Goal: Communication & Community: Answer question/provide support

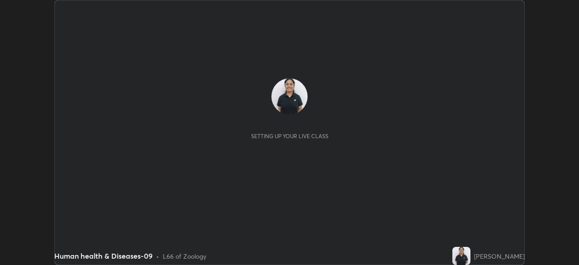
scroll to position [265, 579]
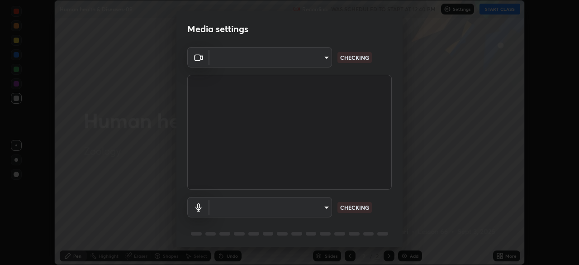
type input "f5ae6119dc4fab334a8cf66c369197aa9d1a3f6993b34b3aeb85a59339566d19"
type input "b6fc27b3cfd9b16c139071b3e43c8616f7c7432b4493bf15a59cfe2aa5dcb19a"
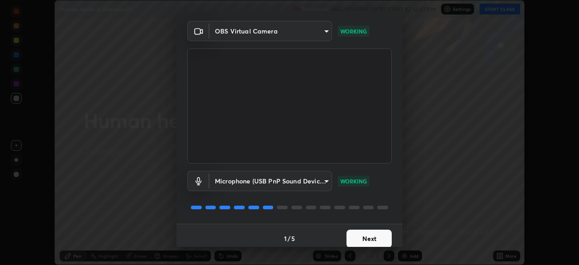
scroll to position [32, 0]
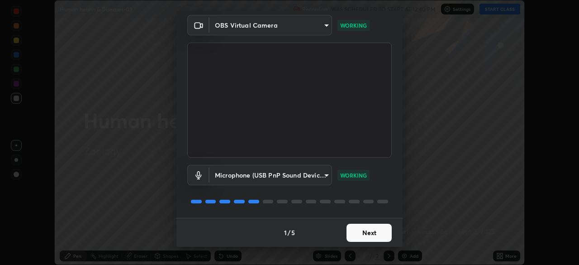
click at [362, 230] on button "Next" at bounding box center [369, 233] width 45 height 18
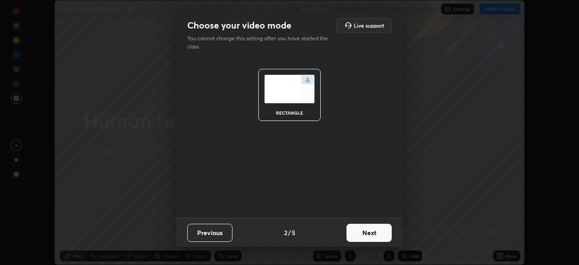
click at [361, 231] on button "Next" at bounding box center [369, 233] width 45 height 18
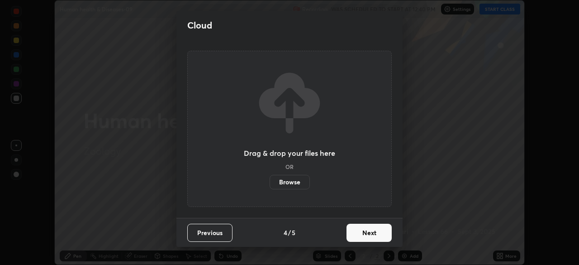
click at [222, 227] on button "Previous" at bounding box center [209, 233] width 45 height 18
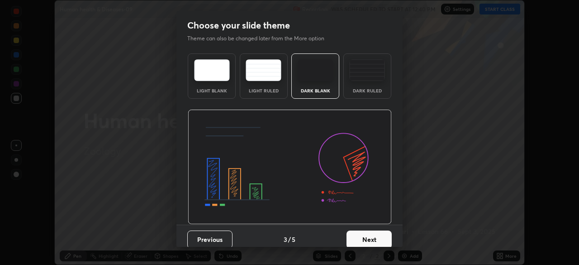
click at [362, 89] on div "Dark Ruled" at bounding box center [367, 90] width 36 height 5
click at [377, 231] on button "Next" at bounding box center [369, 239] width 45 height 18
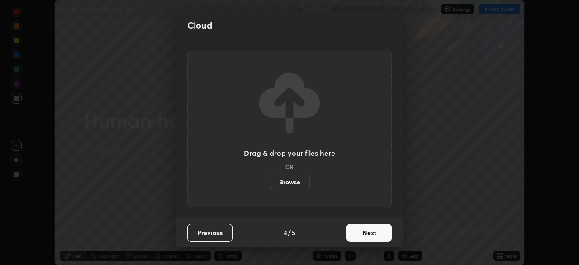
click at [379, 230] on button "Next" at bounding box center [369, 233] width 45 height 18
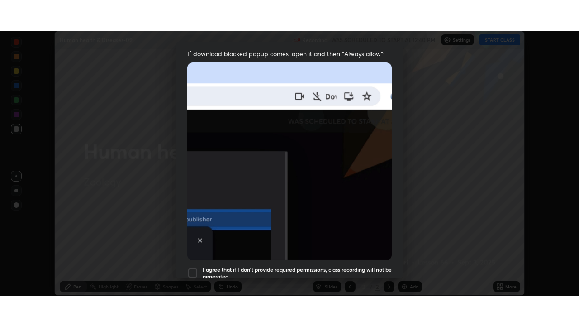
scroll to position [217, 0]
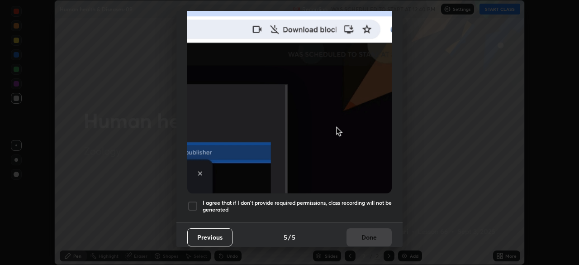
click at [194, 203] on div at bounding box center [192, 205] width 11 height 11
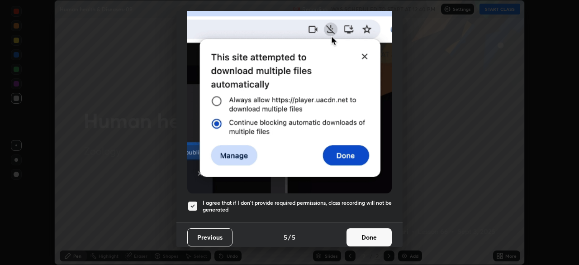
click at [367, 229] on button "Done" at bounding box center [369, 237] width 45 height 18
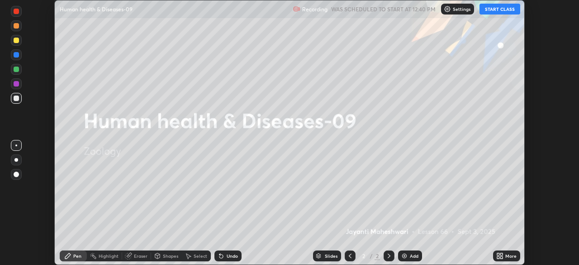
click at [504, 11] on button "START CLASS" at bounding box center [500, 9] width 41 height 11
click at [497, 258] on icon at bounding box center [498, 257] width 2 height 2
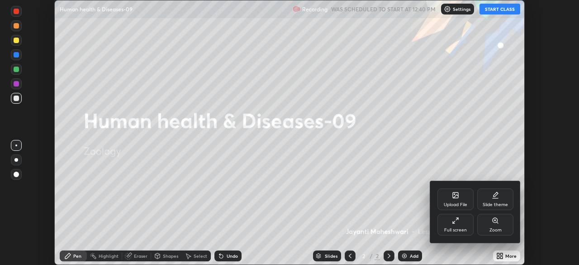
click at [458, 229] on div "Full screen" at bounding box center [455, 230] width 23 height 5
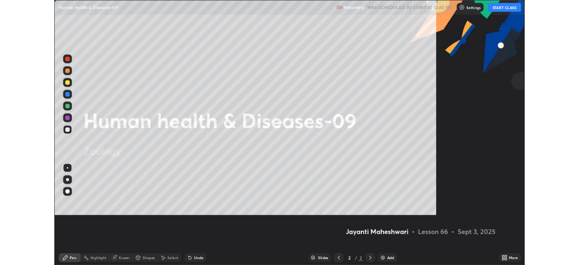
scroll to position [326, 579]
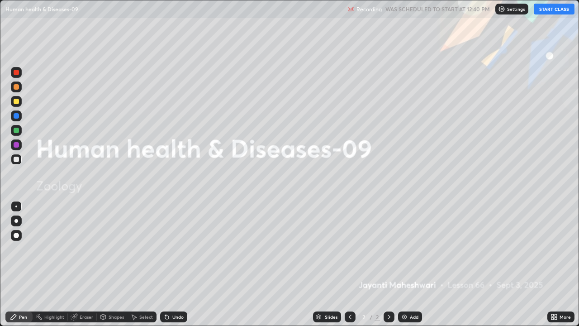
click at [408, 264] on div "Add" at bounding box center [410, 316] width 24 height 11
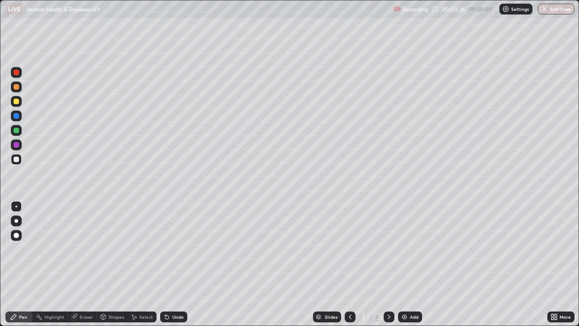
click at [16, 221] on div at bounding box center [16, 221] width 4 height 4
click at [15, 101] on div at bounding box center [16, 101] width 5 height 5
click at [16, 131] on div at bounding box center [16, 130] width 5 height 5
click at [17, 160] on div at bounding box center [16, 159] width 5 height 5
click at [14, 86] on div at bounding box center [16, 86] width 5 height 5
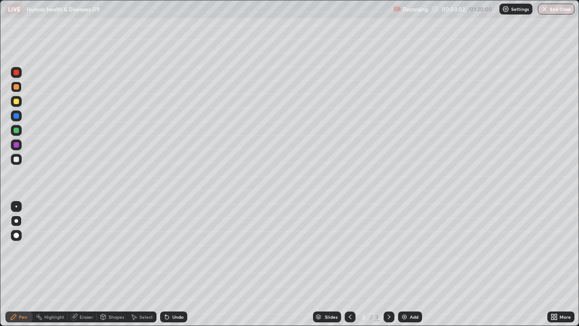
click at [170, 264] on div "Undo" at bounding box center [173, 316] width 27 height 11
click at [78, 264] on div "Eraser" at bounding box center [82, 316] width 29 height 11
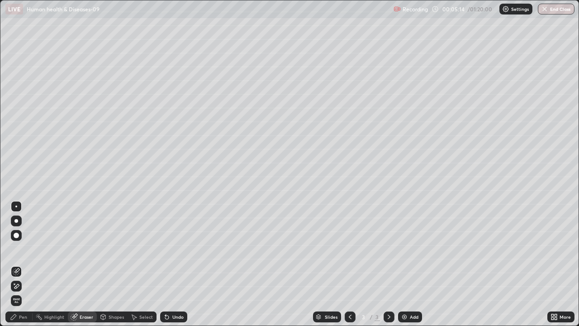
click at [21, 264] on div "Pen" at bounding box center [18, 316] width 27 height 11
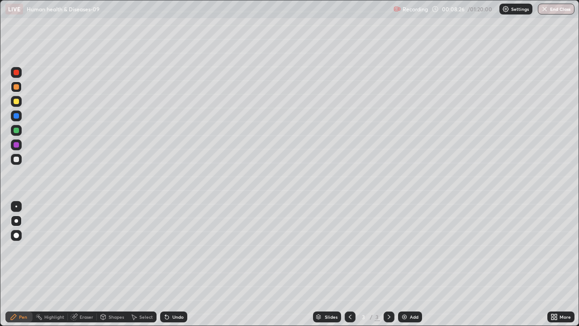
click at [408, 264] on div "Add" at bounding box center [410, 316] width 24 height 11
click at [16, 102] on div at bounding box center [16, 101] width 5 height 5
click at [16, 131] on div at bounding box center [16, 130] width 5 height 5
click at [16, 87] on div at bounding box center [16, 86] width 5 height 5
click at [18, 130] on div at bounding box center [16, 130] width 5 height 5
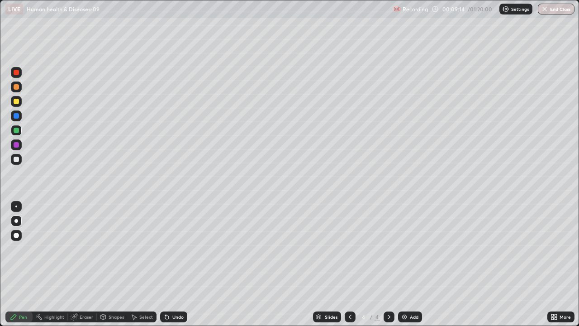
click at [14, 160] on div at bounding box center [16, 159] width 5 height 5
click at [177, 264] on div "Undo" at bounding box center [173, 316] width 27 height 11
click at [16, 132] on div at bounding box center [16, 130] width 5 height 5
click at [171, 264] on div "Undo" at bounding box center [173, 316] width 27 height 11
click at [20, 103] on div at bounding box center [16, 101] width 11 height 11
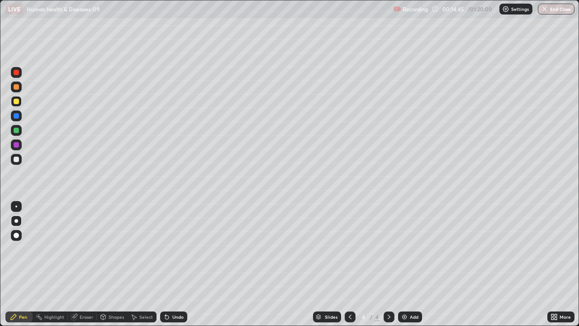
click at [410, 264] on div "Add" at bounding box center [414, 316] width 9 height 5
click at [17, 90] on div at bounding box center [16, 86] width 11 height 11
click at [16, 159] on div at bounding box center [16, 159] width 5 height 5
click at [17, 101] on div at bounding box center [16, 101] width 5 height 5
click at [16, 132] on div at bounding box center [16, 130] width 5 height 5
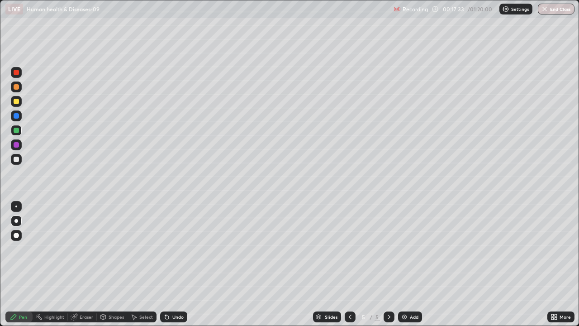
click at [349, 264] on icon at bounding box center [350, 316] width 7 height 7
click at [350, 264] on icon at bounding box center [350, 316] width 7 height 7
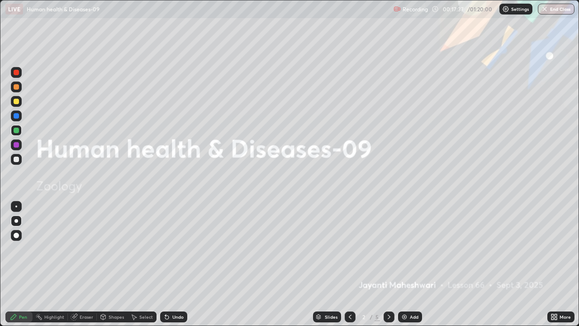
click at [386, 264] on div at bounding box center [389, 317] width 11 height 18
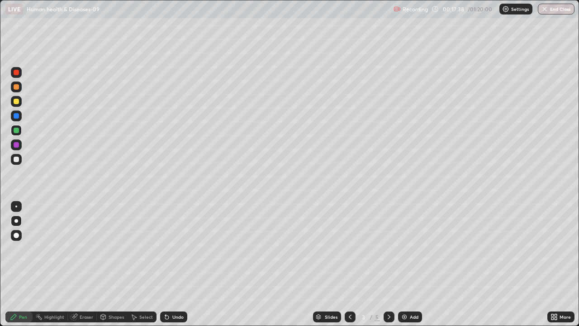
click at [386, 264] on icon at bounding box center [389, 316] width 7 height 7
click at [388, 264] on icon at bounding box center [389, 316] width 7 height 7
click at [172, 264] on div "Undo" at bounding box center [177, 316] width 11 height 5
click at [173, 264] on div "Undo" at bounding box center [173, 316] width 27 height 11
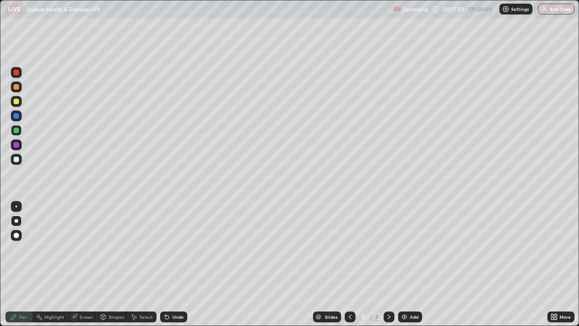
click at [174, 264] on div "Undo" at bounding box center [173, 316] width 27 height 11
click at [175, 264] on div "Undo" at bounding box center [173, 316] width 27 height 11
click at [14, 159] on div at bounding box center [16, 159] width 5 height 5
click at [16, 145] on div at bounding box center [16, 144] width 5 height 5
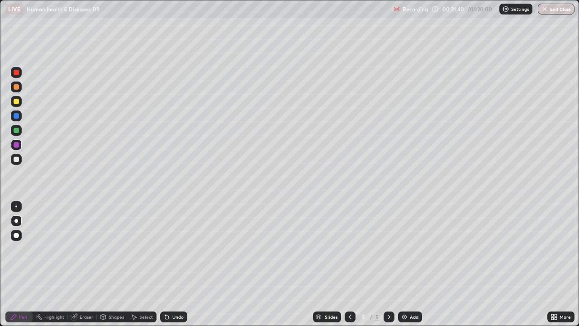
click at [16, 105] on div at bounding box center [16, 101] width 11 height 11
click at [408, 264] on div "Add" at bounding box center [410, 316] width 24 height 11
click at [19, 88] on div at bounding box center [16, 86] width 5 height 5
click at [18, 114] on div at bounding box center [16, 115] width 5 height 5
click at [20, 104] on div at bounding box center [16, 101] width 11 height 11
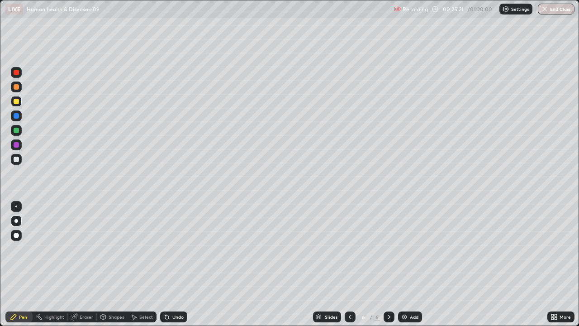
click at [21, 158] on div at bounding box center [16, 159] width 11 height 11
click at [77, 264] on icon at bounding box center [74, 316] width 7 height 7
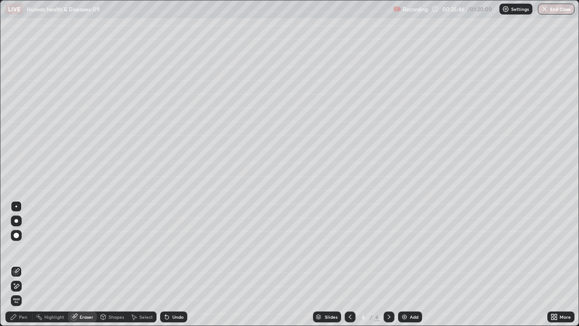
click at [21, 264] on div "Pen" at bounding box center [23, 316] width 8 height 5
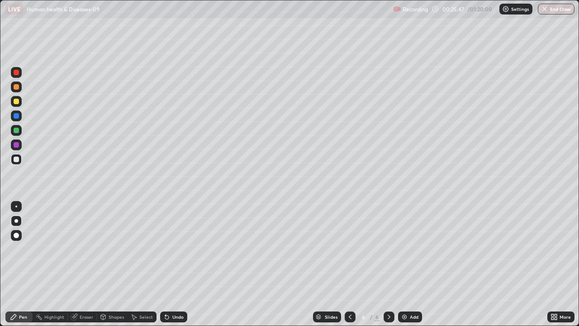
click at [17, 87] on div at bounding box center [16, 86] width 5 height 5
click at [15, 157] on div at bounding box center [16, 159] width 5 height 5
click at [16, 99] on div at bounding box center [16, 101] width 5 height 5
click at [17, 116] on div at bounding box center [16, 115] width 5 height 5
click at [15, 131] on div at bounding box center [16, 130] width 5 height 5
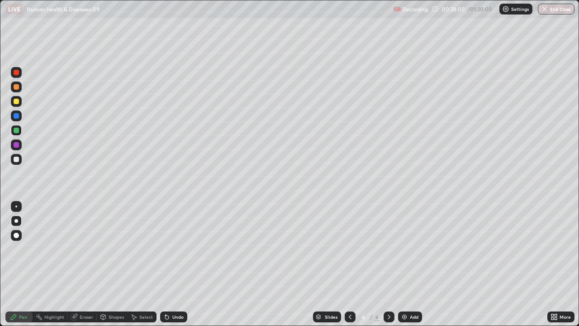
click at [18, 145] on div at bounding box center [16, 144] width 5 height 5
click at [176, 264] on div "Undo" at bounding box center [177, 316] width 11 height 5
click at [15, 164] on div at bounding box center [16, 159] width 11 height 11
click at [401, 264] on div "Add" at bounding box center [410, 316] width 24 height 11
click at [18, 102] on div at bounding box center [16, 101] width 5 height 5
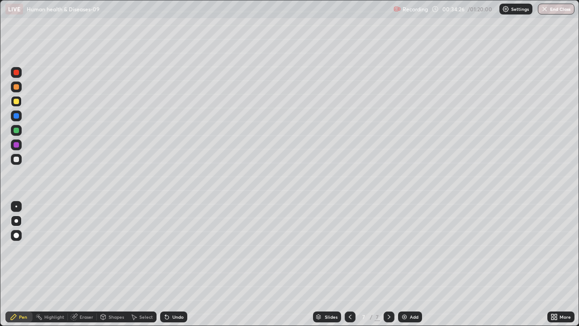
click at [171, 264] on div "Undo" at bounding box center [173, 316] width 27 height 11
click at [176, 264] on div "Undo" at bounding box center [173, 316] width 27 height 11
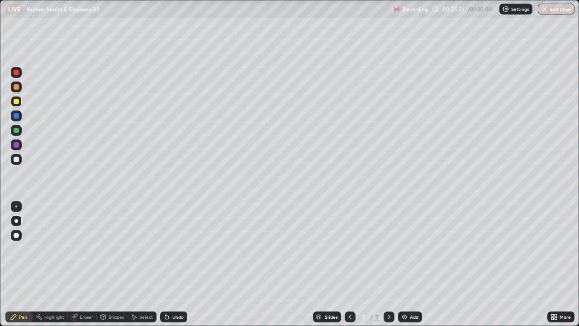
click at [173, 264] on div "Undo" at bounding box center [177, 316] width 11 height 5
click at [172, 264] on div "Undo" at bounding box center [177, 316] width 11 height 5
click at [15, 158] on div at bounding box center [16, 159] width 5 height 5
click at [17, 131] on div at bounding box center [16, 130] width 5 height 5
click at [19, 145] on div at bounding box center [16, 144] width 5 height 5
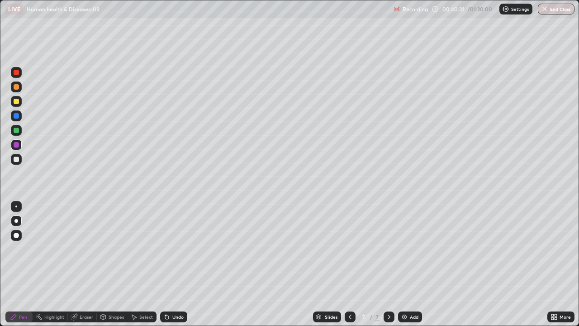
click at [13, 160] on div at bounding box center [16, 159] width 11 height 11
click at [16, 116] on div at bounding box center [16, 115] width 5 height 5
click at [16, 88] on div at bounding box center [16, 86] width 5 height 5
click at [17, 101] on div at bounding box center [16, 101] width 5 height 5
click at [15, 91] on div at bounding box center [16, 86] width 11 height 11
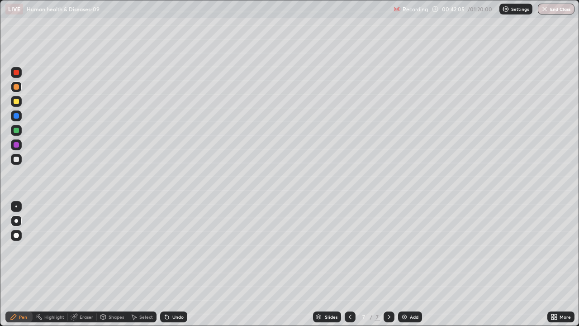
click at [15, 119] on div at bounding box center [16, 115] width 11 height 11
click at [106, 264] on icon at bounding box center [103, 316] width 7 height 7
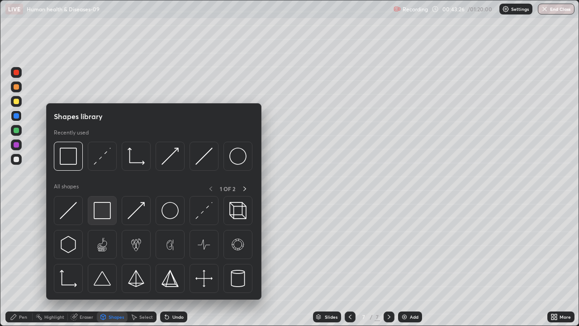
click at [100, 218] on img at bounding box center [102, 210] width 17 height 17
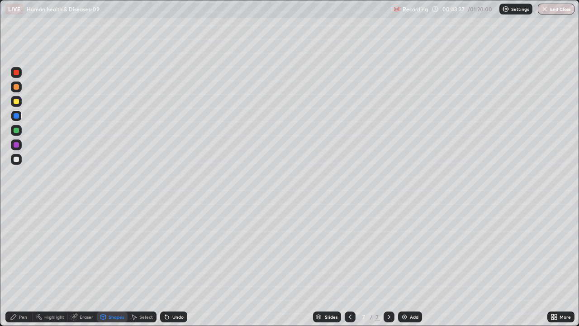
click at [16, 131] on div at bounding box center [16, 130] width 5 height 5
click at [19, 264] on div "Pen" at bounding box center [23, 316] width 8 height 5
click at [18, 146] on div at bounding box center [16, 144] width 5 height 5
click at [16, 157] on div at bounding box center [16, 159] width 5 height 5
click at [348, 264] on icon at bounding box center [350, 316] width 7 height 7
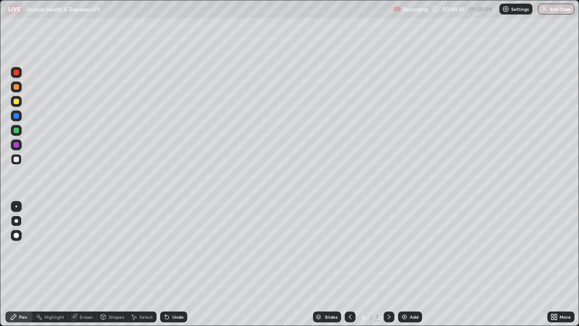
click at [386, 264] on icon at bounding box center [389, 316] width 7 height 7
click at [18, 71] on div at bounding box center [16, 72] width 5 height 5
click at [414, 264] on div "Add" at bounding box center [414, 316] width 9 height 5
click at [15, 162] on div at bounding box center [16, 159] width 5 height 5
click at [17, 234] on div at bounding box center [16, 235] width 5 height 5
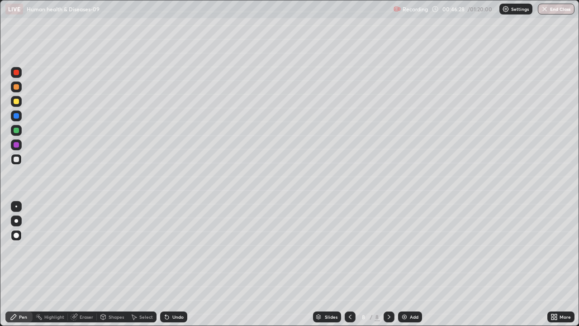
click at [16, 131] on div at bounding box center [16, 130] width 5 height 5
click at [16, 73] on div at bounding box center [16, 72] width 5 height 5
click at [19, 158] on div at bounding box center [16, 159] width 5 height 5
click at [118, 264] on div "Shapes" at bounding box center [116, 316] width 15 height 5
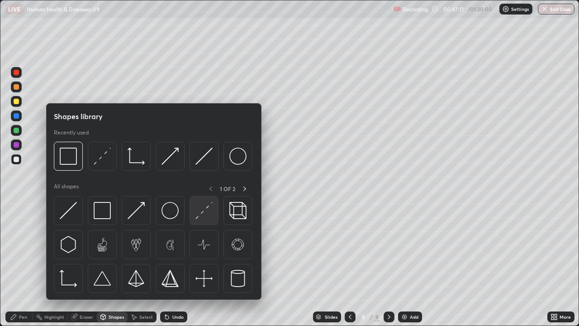
click at [205, 210] on img at bounding box center [203, 210] width 17 height 17
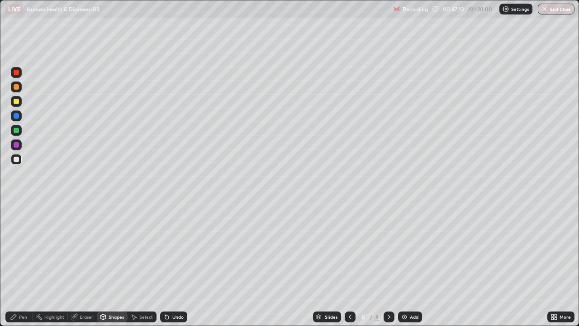
click at [16, 102] on div at bounding box center [16, 101] width 5 height 5
click at [19, 88] on div at bounding box center [16, 86] width 11 height 11
click at [20, 104] on div at bounding box center [16, 101] width 11 height 11
click at [19, 148] on div at bounding box center [16, 144] width 11 height 11
click at [19, 264] on div "Pen" at bounding box center [18, 316] width 27 height 11
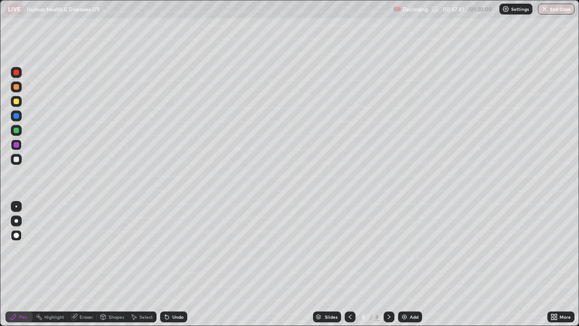
click at [16, 160] on div at bounding box center [16, 159] width 5 height 5
click at [15, 216] on div at bounding box center [16, 220] width 11 height 11
click at [16, 131] on div at bounding box center [16, 130] width 5 height 5
click at [16, 163] on div at bounding box center [16, 159] width 11 height 11
click at [15, 101] on div at bounding box center [16, 101] width 5 height 5
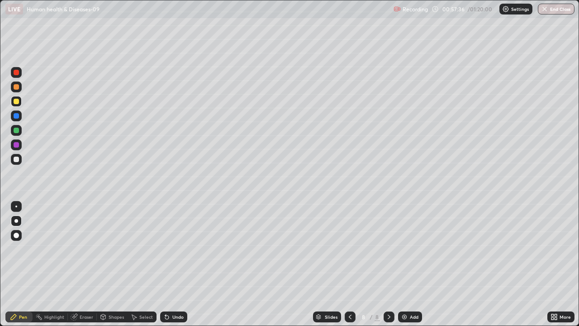
click at [16, 160] on div at bounding box center [16, 159] width 5 height 5
click at [20, 101] on div at bounding box center [16, 101] width 11 height 11
click at [418, 264] on div "Add" at bounding box center [410, 316] width 24 height 11
click at [14, 157] on div at bounding box center [16, 159] width 5 height 5
click at [173, 264] on div "Undo" at bounding box center [177, 316] width 11 height 5
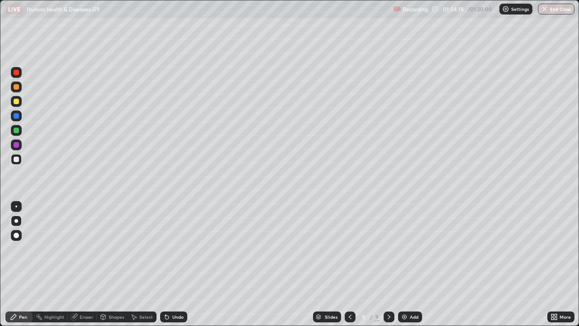
click at [173, 264] on div "Undo" at bounding box center [177, 316] width 11 height 5
click at [172, 264] on div "Undo" at bounding box center [177, 316] width 11 height 5
click at [19, 103] on div at bounding box center [16, 101] width 5 height 5
click at [176, 264] on div "Undo" at bounding box center [177, 316] width 11 height 5
click at [18, 160] on div at bounding box center [16, 159] width 5 height 5
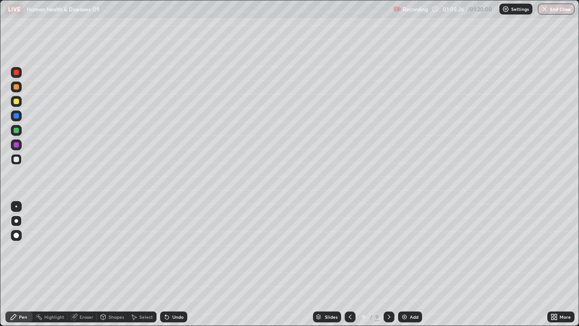
click at [18, 89] on div at bounding box center [16, 86] width 5 height 5
click at [18, 160] on div at bounding box center [16, 159] width 5 height 5
click at [14, 132] on div at bounding box center [16, 130] width 5 height 5
click at [13, 162] on div at bounding box center [16, 159] width 11 height 11
click at [16, 130] on div at bounding box center [16, 130] width 5 height 5
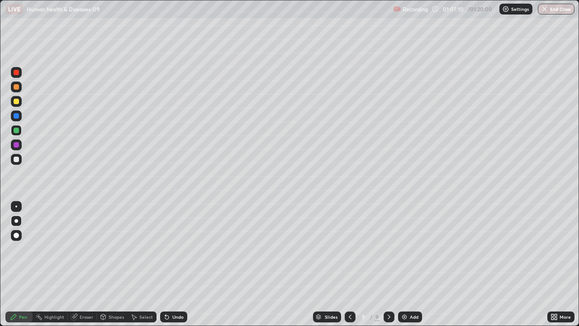
click at [17, 89] on div at bounding box center [16, 86] width 5 height 5
click at [16, 131] on div at bounding box center [16, 130] width 5 height 5
click at [20, 99] on div at bounding box center [16, 101] width 11 height 11
click at [411, 264] on div "Add" at bounding box center [414, 316] width 9 height 5
click at [20, 159] on div at bounding box center [16, 159] width 11 height 11
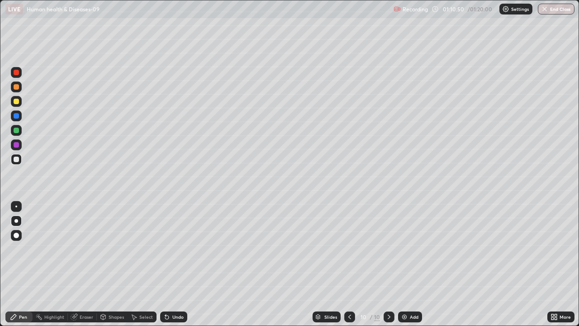
click at [556, 264] on icon at bounding box center [556, 318] width 2 height 2
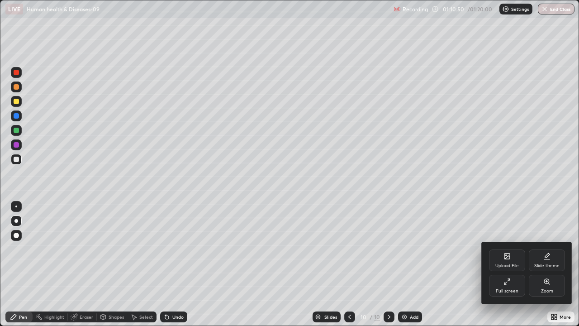
click at [507, 262] on div "Upload File" at bounding box center [507, 260] width 36 height 22
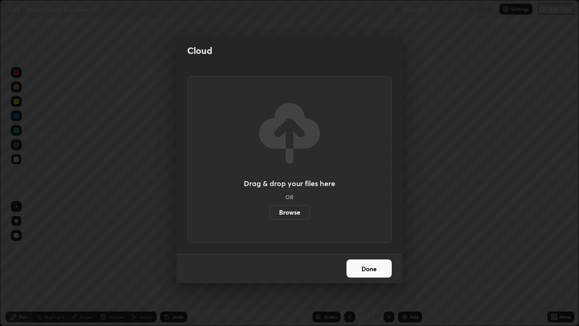
click at [298, 212] on label "Browse" at bounding box center [290, 212] width 40 height 14
click at [270, 212] on input "Browse" at bounding box center [270, 212] width 0 height 14
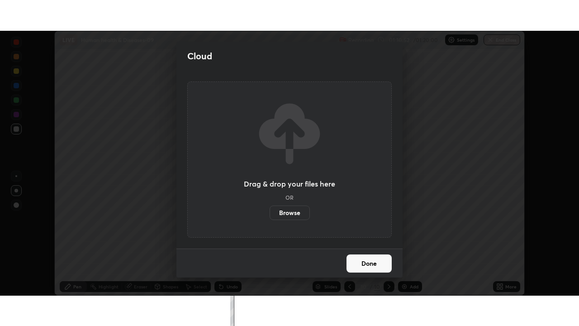
scroll to position [44986, 44671]
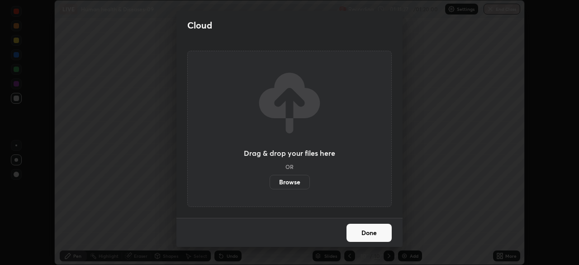
click at [291, 185] on label "Browse" at bounding box center [290, 182] width 40 height 14
click at [270, 185] on input "Browse" at bounding box center [270, 182] width 0 height 14
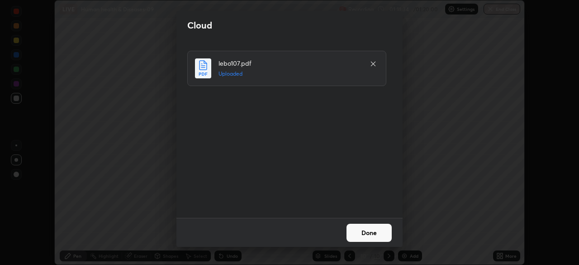
click at [373, 230] on button "Done" at bounding box center [369, 233] width 45 height 18
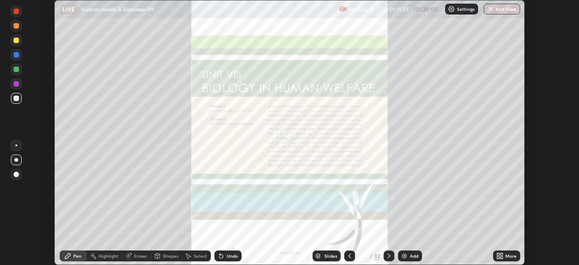
click at [503, 255] on icon at bounding box center [499, 255] width 7 height 7
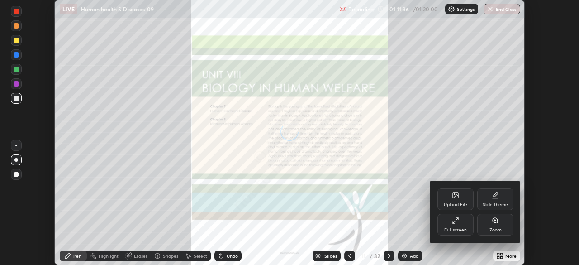
click at [452, 225] on div "Full screen" at bounding box center [456, 225] width 36 height 22
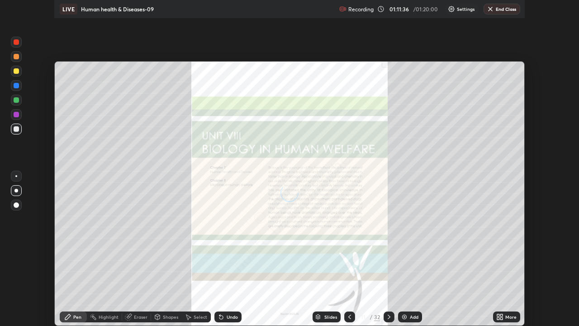
scroll to position [326, 579]
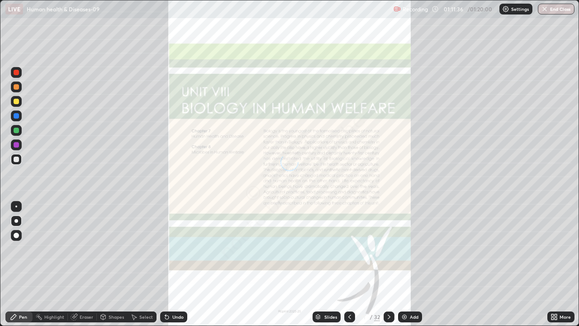
click at [326, 264] on div "Slides" at bounding box center [327, 316] width 28 height 11
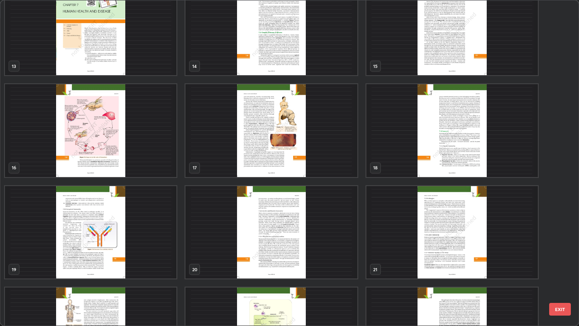
scroll to position [442, 0]
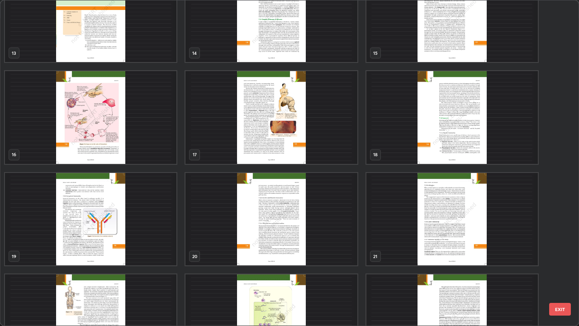
click at [331, 150] on img "grid" at bounding box center [271, 117] width 171 height 93
click at [333, 149] on img "grid" at bounding box center [271, 117] width 171 height 93
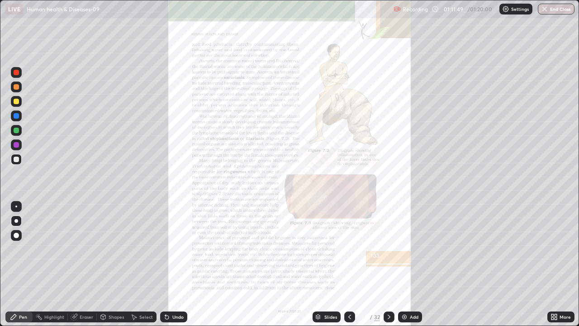
click at [560, 264] on div "More" at bounding box center [565, 316] width 11 height 5
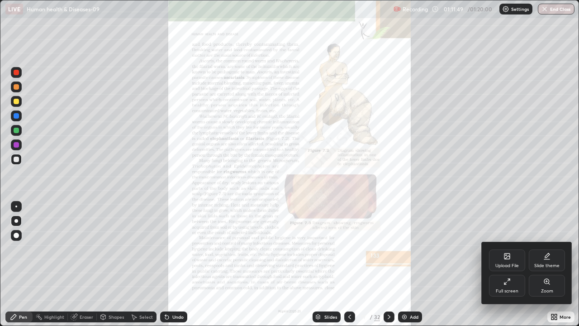
click at [543, 264] on div "Zoom" at bounding box center [547, 291] width 12 height 5
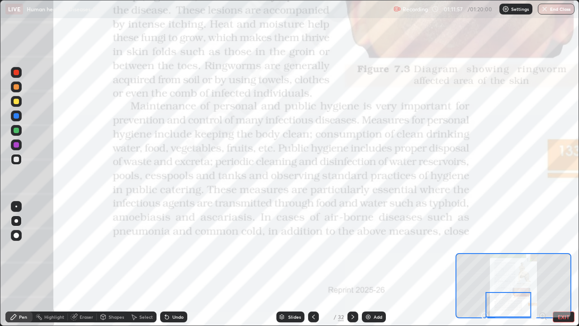
click at [18, 103] on div at bounding box center [16, 101] width 5 height 5
click at [352, 264] on icon at bounding box center [352, 316] width 7 height 7
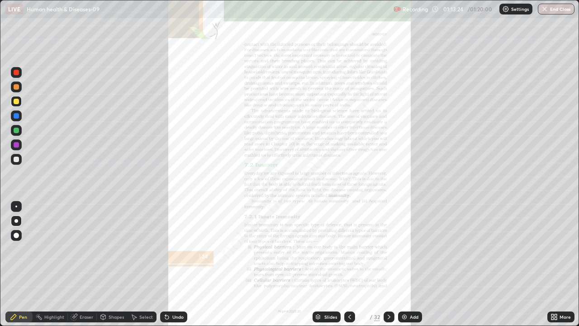
click at [562, 264] on div "More" at bounding box center [565, 316] width 11 height 5
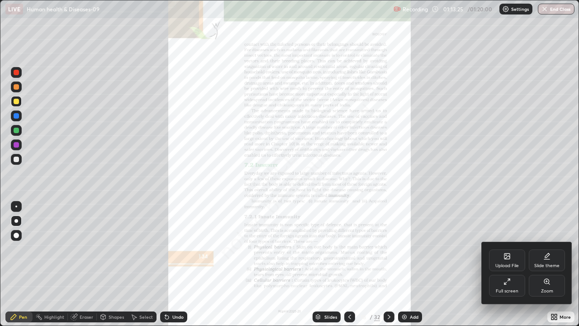
click at [543, 264] on div "Zoom" at bounding box center [547, 291] width 12 height 5
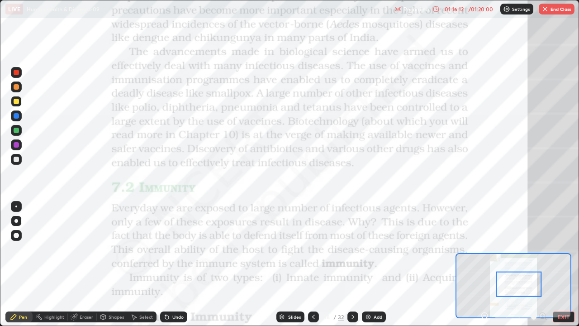
click at [371, 264] on img at bounding box center [368, 316] width 7 height 7
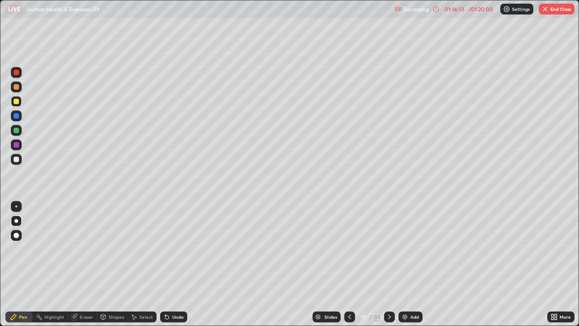
click at [19, 144] on div at bounding box center [16, 144] width 11 height 11
click at [346, 264] on icon at bounding box center [349, 316] width 7 height 7
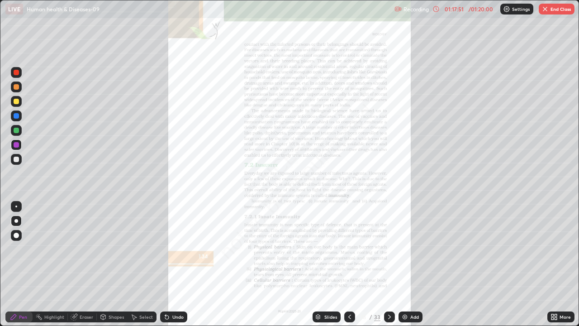
click at [350, 264] on icon at bounding box center [349, 316] width 7 height 7
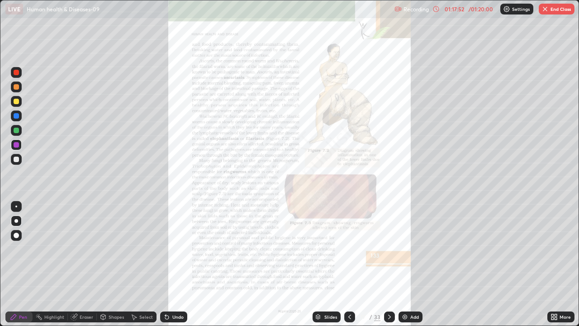
click at [347, 264] on div at bounding box center [349, 316] width 11 height 11
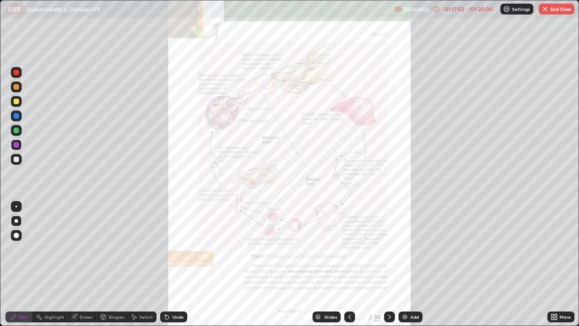
click at [349, 264] on icon at bounding box center [349, 316] width 7 height 7
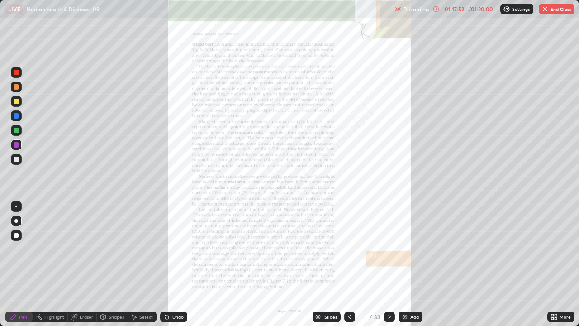
click at [349, 264] on icon at bounding box center [349, 316] width 7 height 7
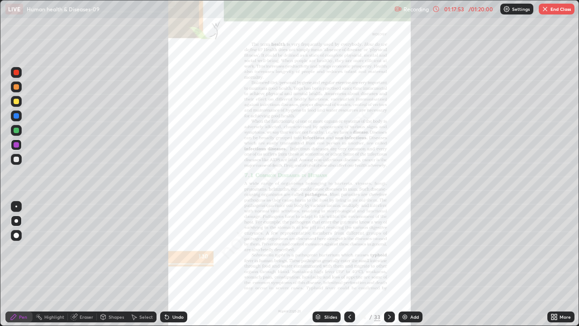
click at [349, 264] on icon at bounding box center [349, 316] width 7 height 7
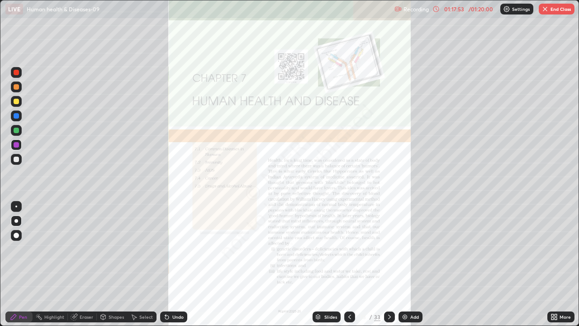
click at [344, 264] on div at bounding box center [349, 316] width 11 height 11
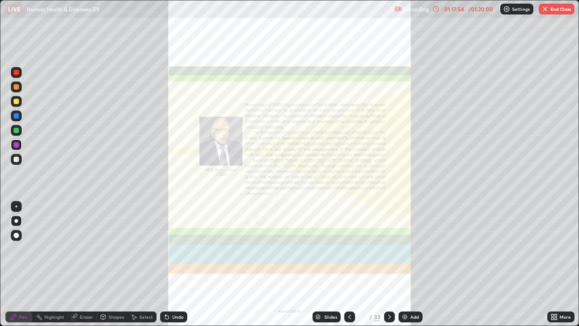
click at [345, 264] on div at bounding box center [349, 316] width 11 height 11
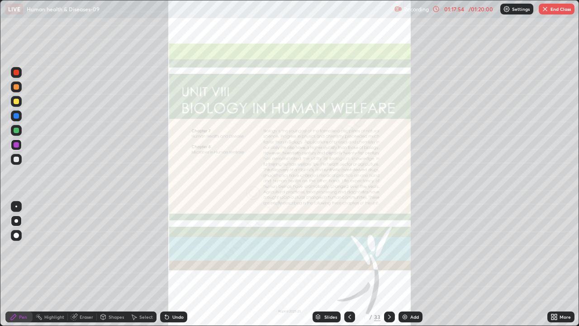
click at [338, 264] on div "Slides" at bounding box center [327, 316] width 28 height 11
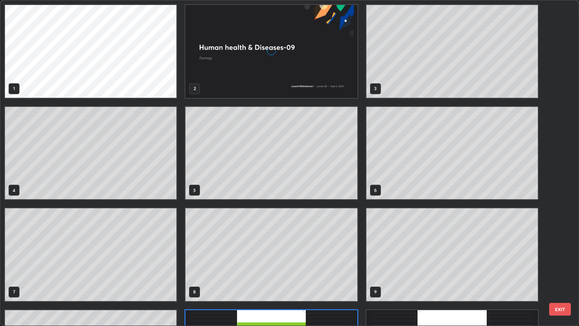
click at [350, 264] on div "1 2 3 4 5 6 7 8 9 10 11 12 13 14 15 16 17 18" at bounding box center [281, 162] width 562 height 325
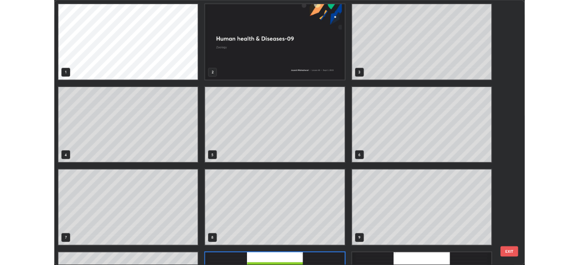
scroll to position [322, 574]
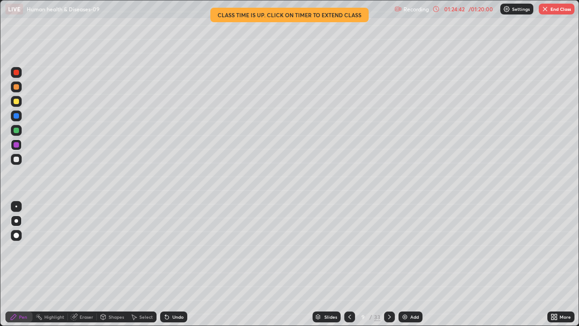
click at [553, 10] on button "End Class" at bounding box center [557, 9] width 36 height 11
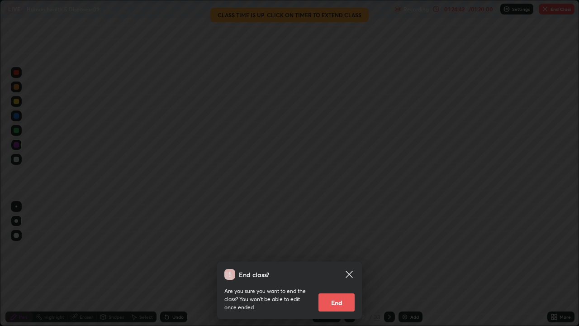
click at [343, 264] on button "End" at bounding box center [337, 302] width 36 height 18
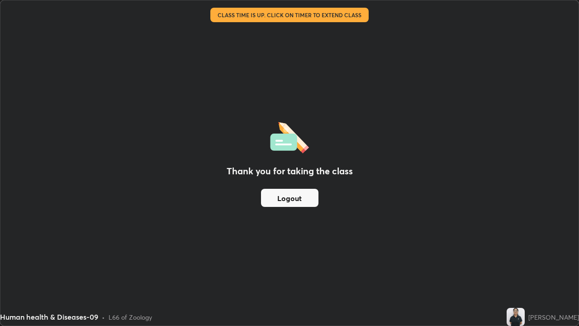
click at [290, 194] on button "Logout" at bounding box center [289, 198] width 57 height 18
click at [286, 205] on button "Logout" at bounding box center [289, 198] width 57 height 18
click at [287, 199] on button "Logout" at bounding box center [289, 198] width 57 height 18
click at [306, 199] on button "Logout" at bounding box center [289, 198] width 57 height 18
click at [296, 198] on button "Logout" at bounding box center [289, 198] width 57 height 18
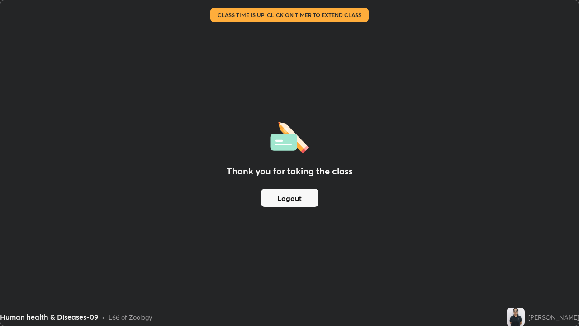
click at [293, 195] on button "Logout" at bounding box center [289, 198] width 57 height 18
click at [292, 197] on button "Logout" at bounding box center [289, 198] width 57 height 18
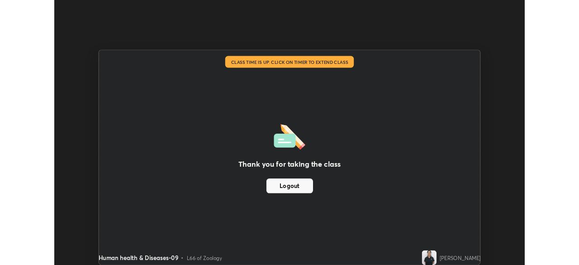
scroll to position [44986, 44671]
